Goal: Information Seeking & Learning: Check status

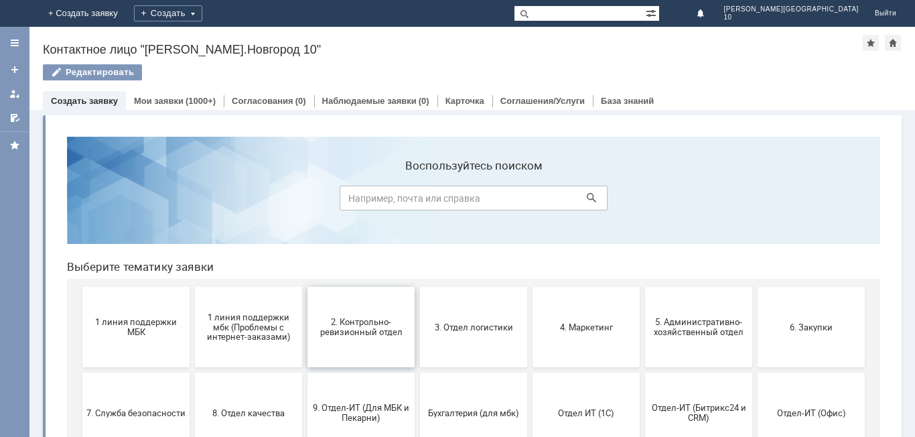
click at [359, 325] on span "2. Контрольно-ревизионный отдел" at bounding box center [360, 327] width 99 height 20
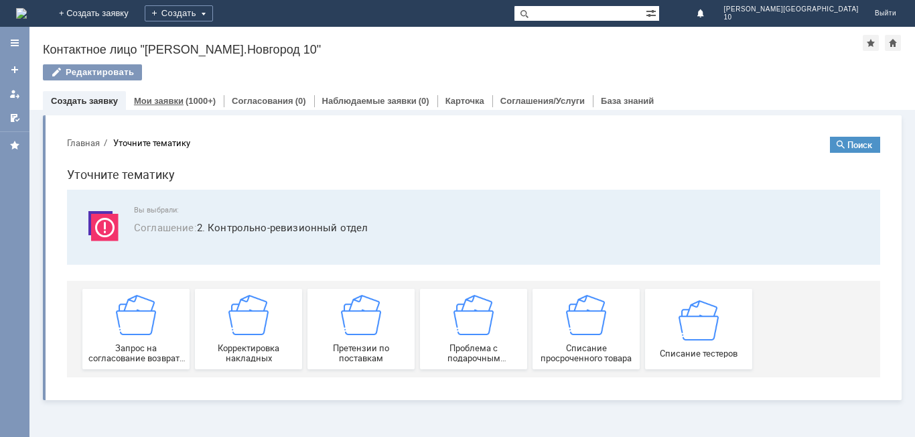
click at [189, 98] on div "(1000+)" at bounding box center [200, 101] width 30 height 10
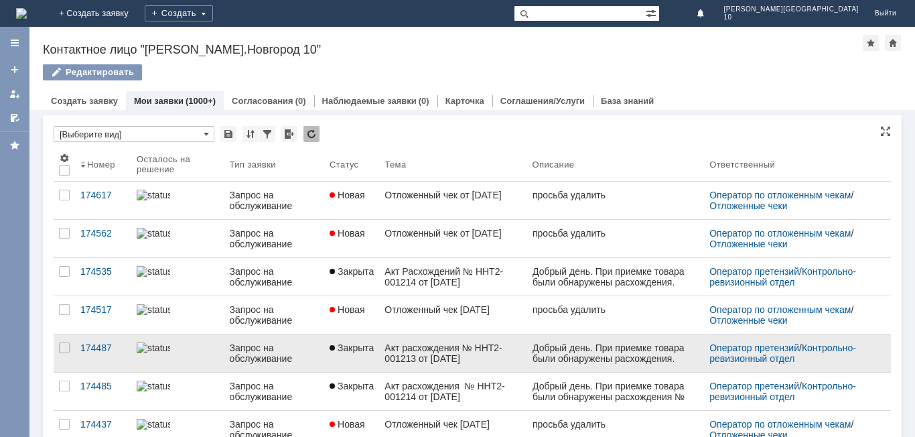
click at [418, 350] on div "Акт расхождения № ННТ2-001213 от [DATE]" at bounding box center [452, 352] width 137 height 21
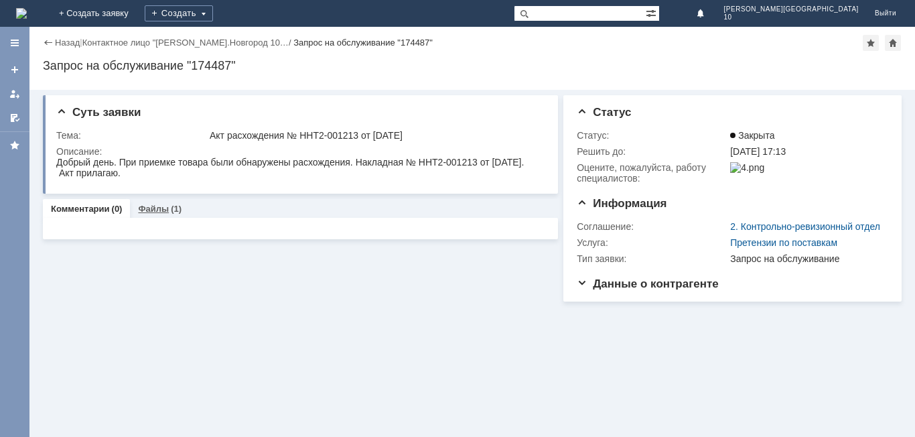
click at [159, 200] on div "Файлы (1)" at bounding box center [160, 208] width 60 height 19
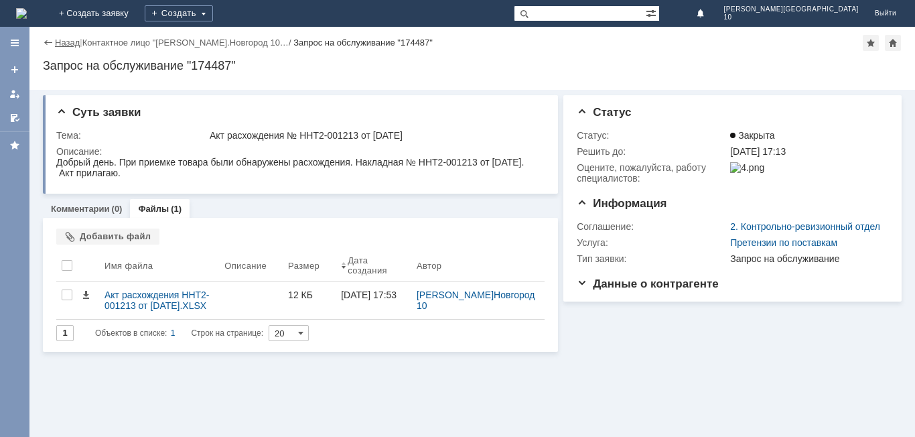
click at [56, 45] on link "Назад" at bounding box center [67, 42] width 25 height 10
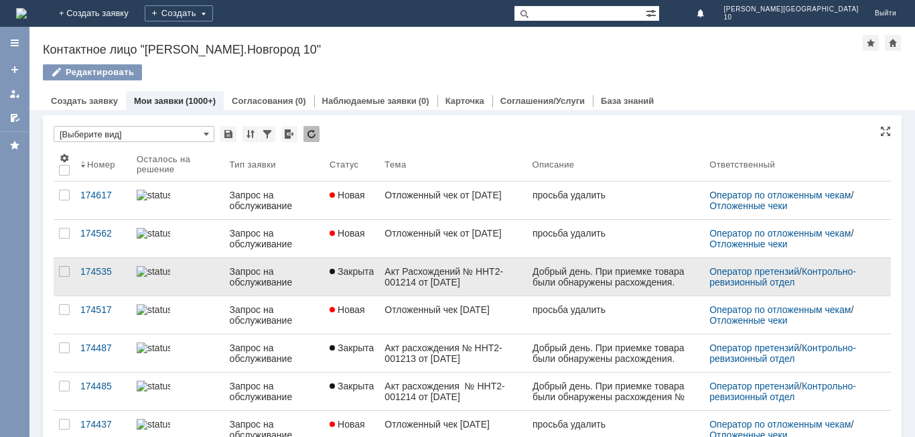
click at [329, 270] on div at bounding box center [331, 271] width 5 height 5
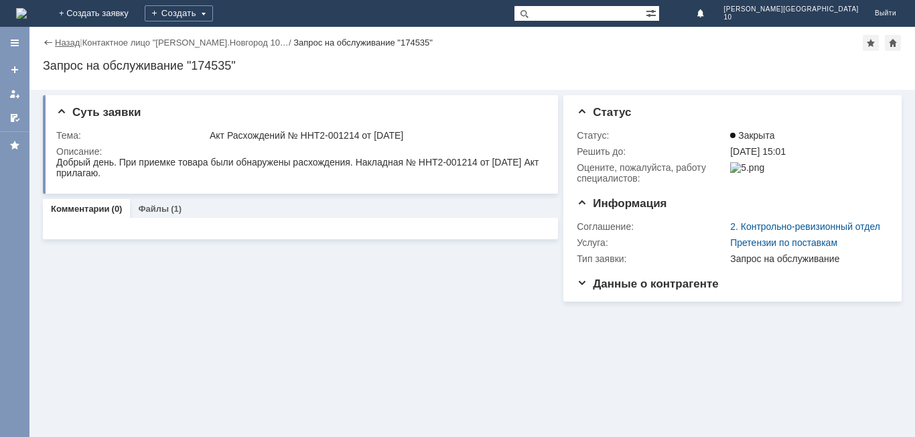
click at [64, 37] on link "Назад" at bounding box center [67, 42] width 25 height 10
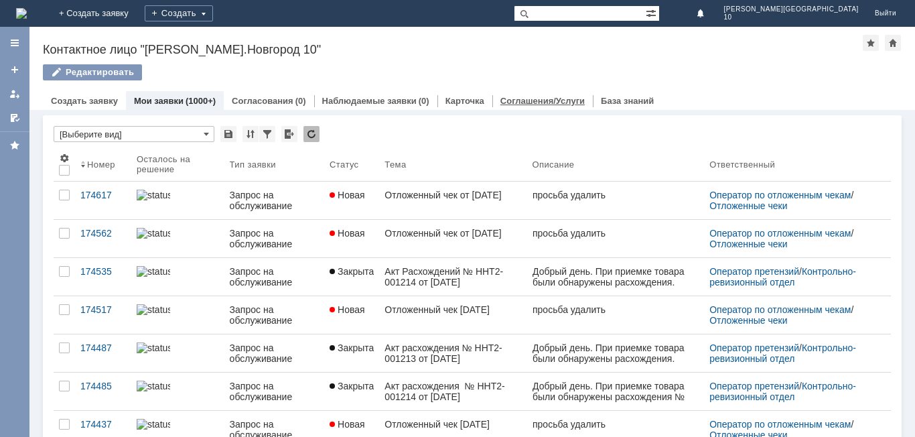
click at [538, 101] on link "Соглашения/Услуги" at bounding box center [542, 101] width 84 height 10
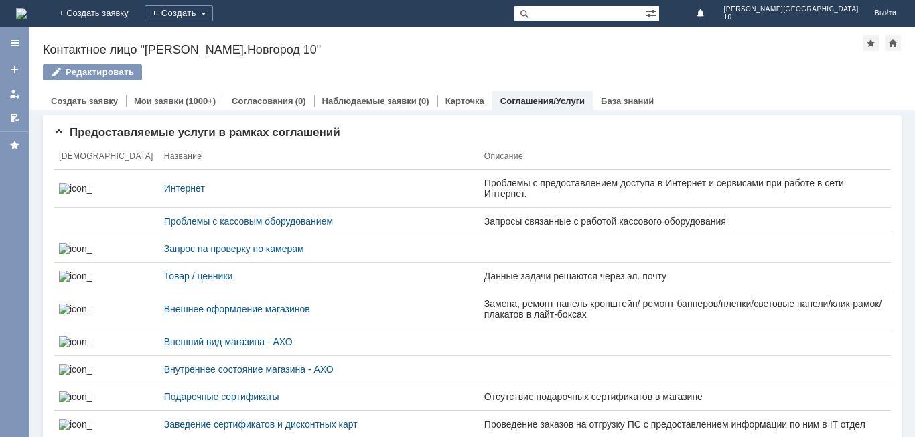
click at [457, 96] on link "Карточка" at bounding box center [464, 101] width 39 height 10
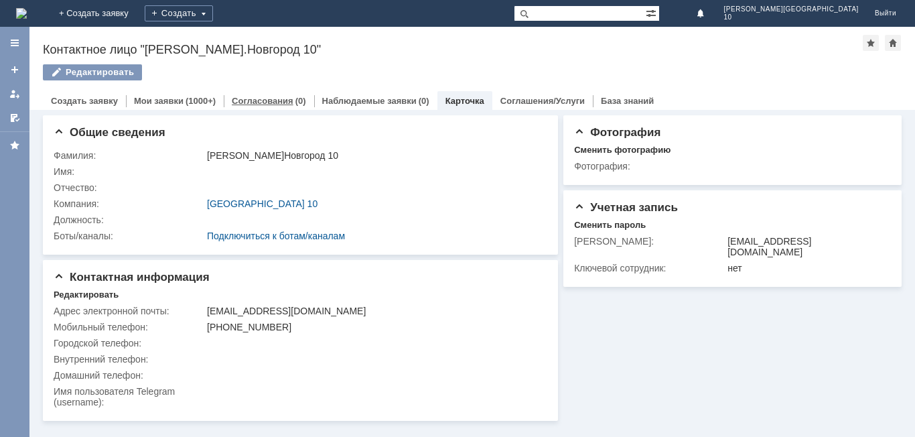
click at [264, 91] on div "Согласования (0)" at bounding box center [269, 100] width 90 height 19
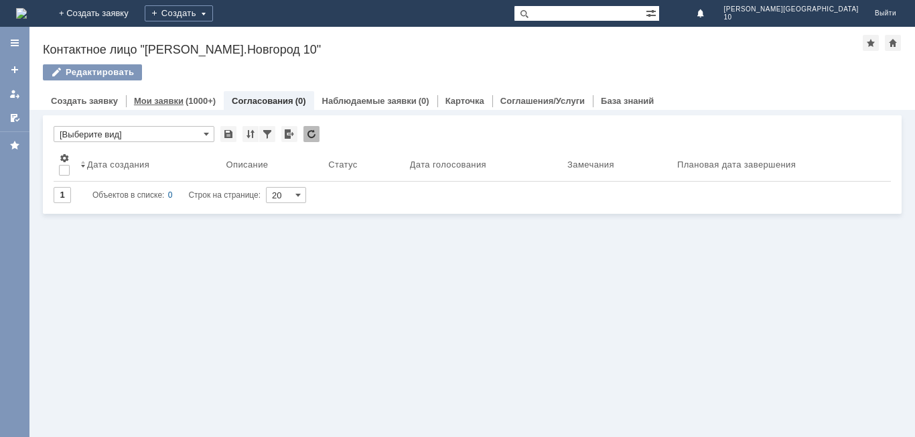
click at [194, 94] on div "Мои заявки (1000+)" at bounding box center [175, 100] width 98 height 19
